Goal: Task Accomplishment & Management: Manage account settings

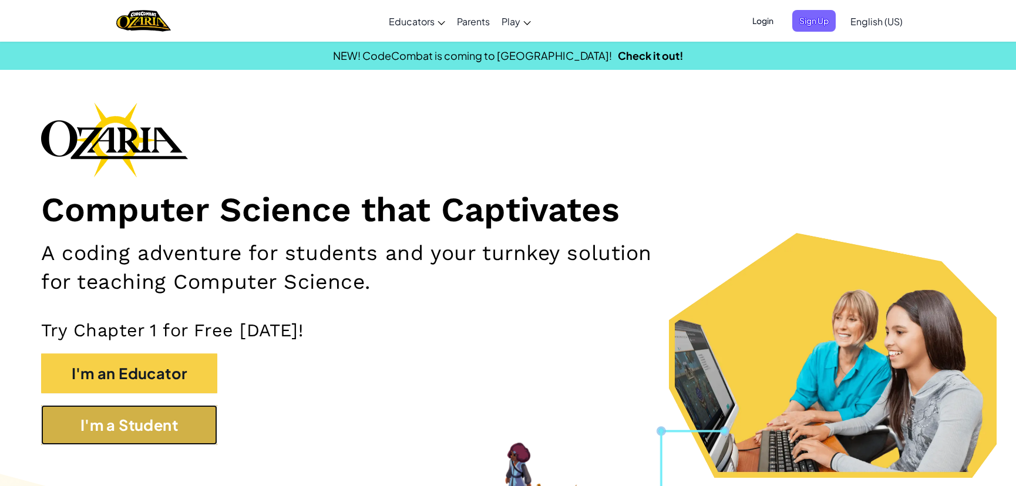
click at [156, 427] on button "I'm a Student" at bounding box center [129, 425] width 176 height 40
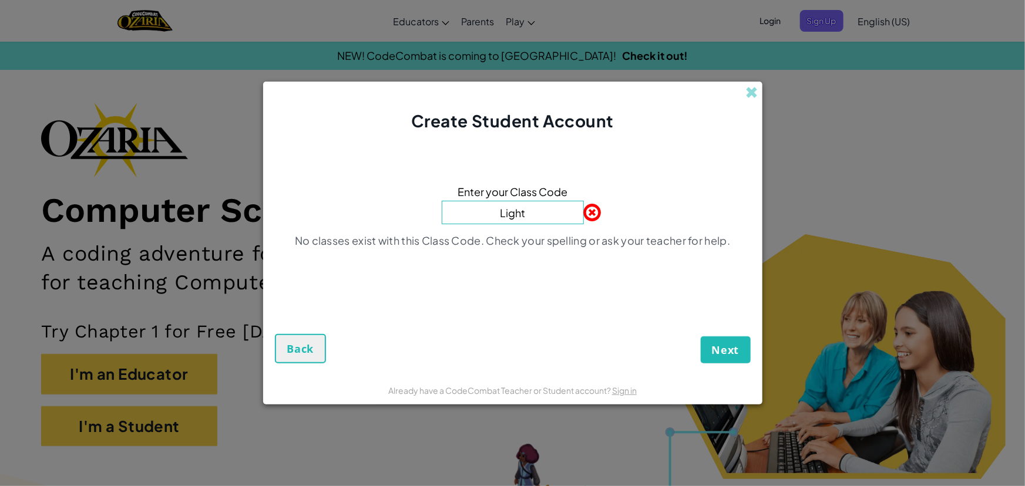
type input "LightSpoonLazy"
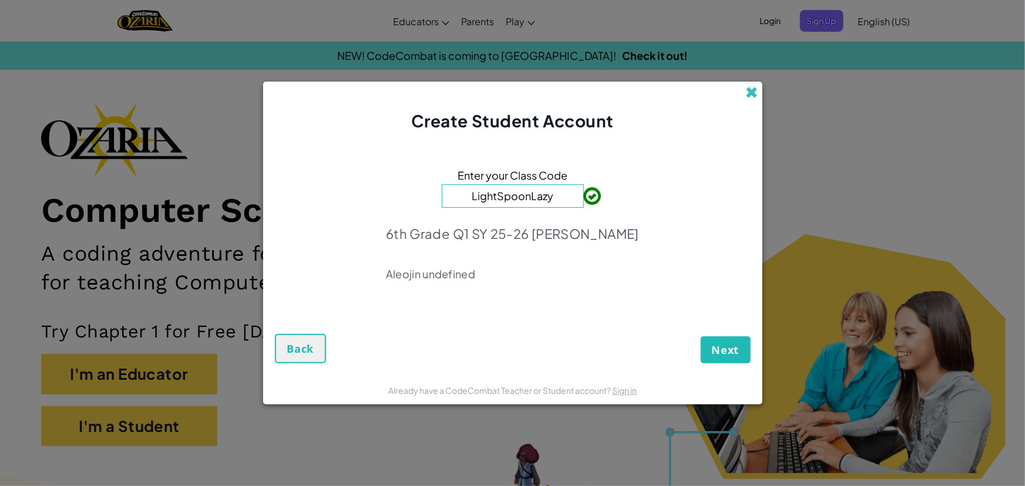
click at [758, 92] on span at bounding box center [752, 92] width 12 height 12
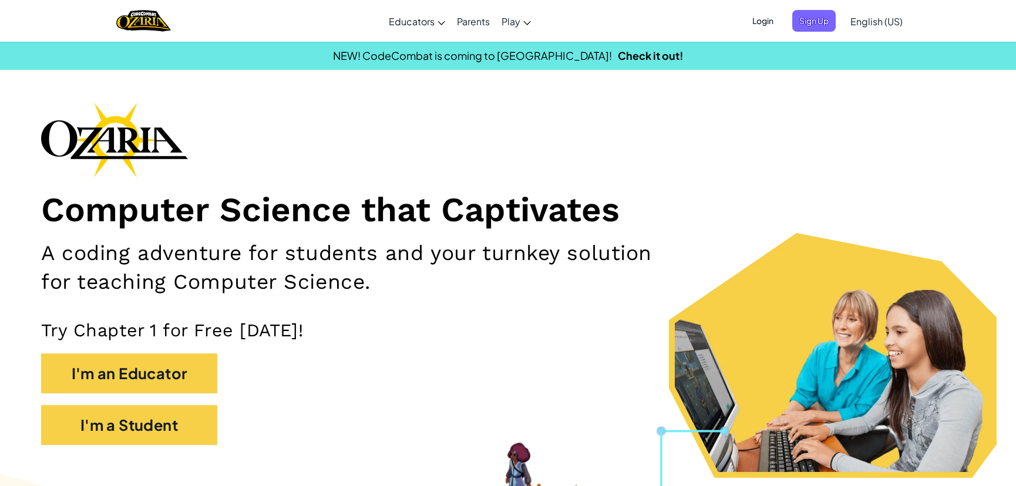
click at [776, 19] on span "Login" at bounding box center [762, 21] width 35 height 22
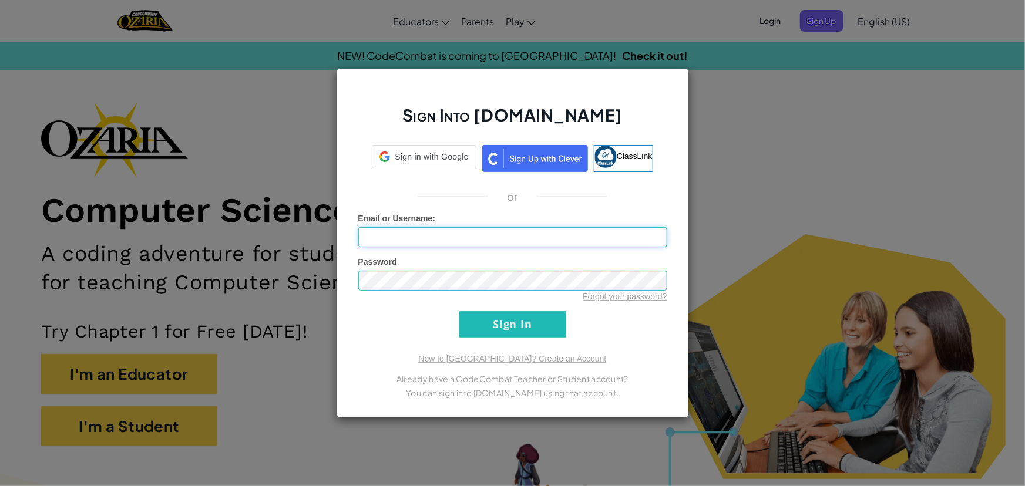
type input "[PERSON_NAME][EMAIL_ADDRESS][PERSON_NAME][DOMAIN_NAME]"
drag, startPoint x: 482, startPoint y: 241, endPoint x: 333, endPoint y: 234, distance: 148.8
click at [333, 234] on div "Sign Into [DOMAIN_NAME] ClassLink or Unknown Error Email or Username : [PERSON_…" at bounding box center [512, 243] width 1025 height 486
click at [392, 235] on input "Email or Username :" at bounding box center [512, 237] width 309 height 20
type input "rencal17"
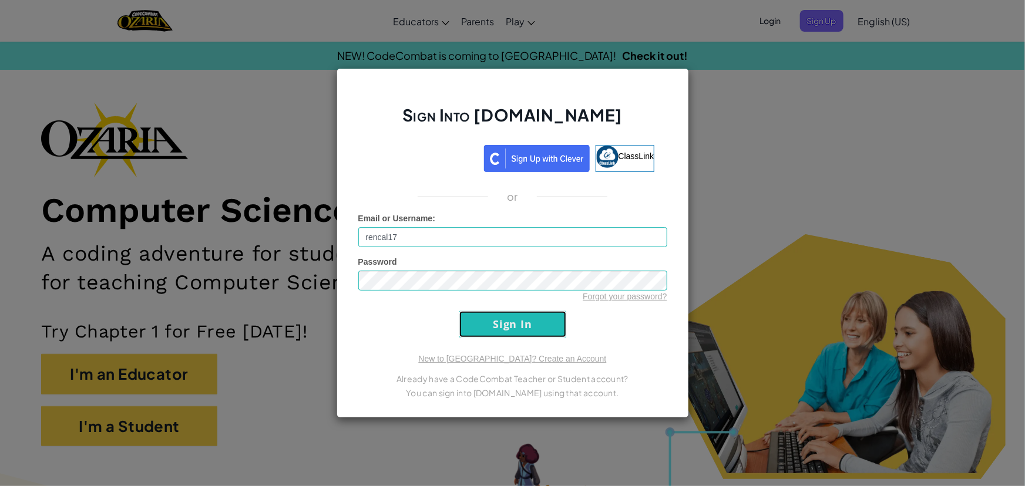
click at [476, 323] on input "Sign In" at bounding box center [512, 324] width 107 height 26
